Goal: Navigation & Orientation: Find specific page/section

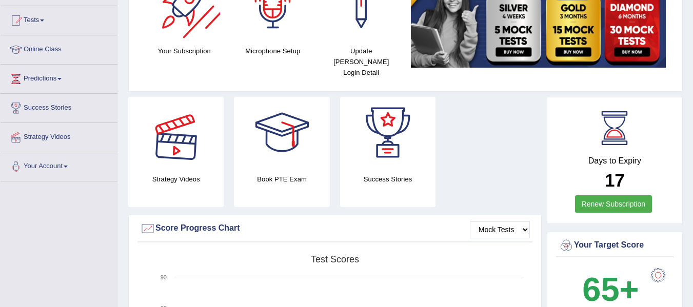
scroll to position [119, 0]
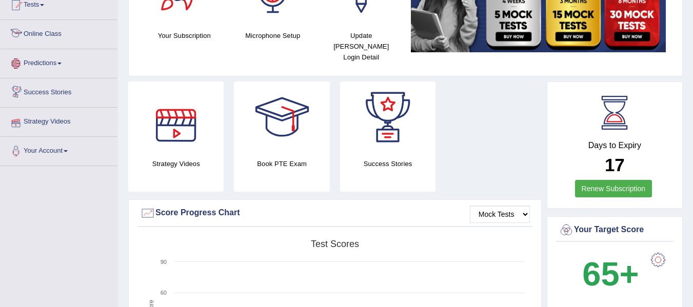
click at [40, 37] on link "Online Class" at bounding box center [59, 33] width 117 height 26
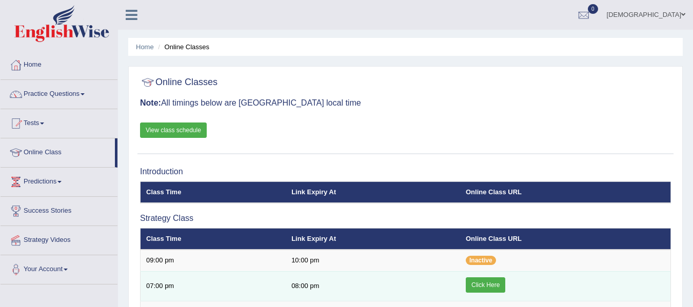
click at [488, 292] on link "Click Here" at bounding box center [486, 285] width 40 height 15
click at [487, 289] on link "Click Here" at bounding box center [486, 285] width 40 height 15
